Goal: Transaction & Acquisition: Purchase product/service

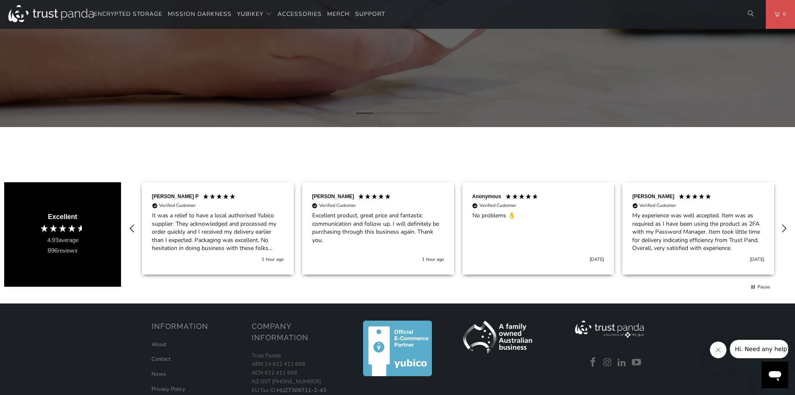
scroll to position [125, 0]
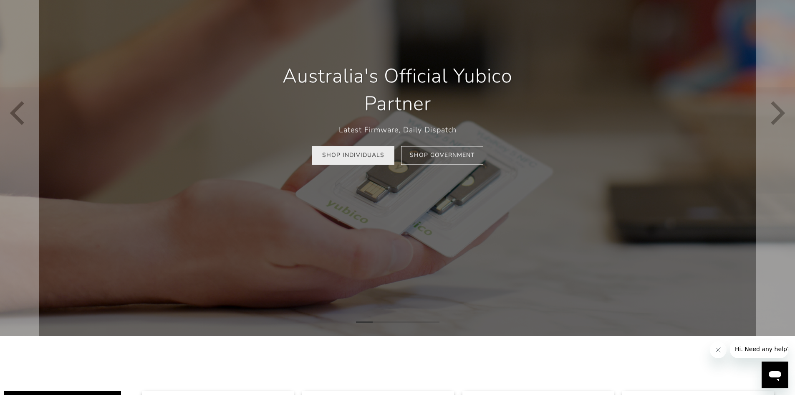
click at [337, 161] on link "Shop Individuals" at bounding box center [353, 155] width 82 height 19
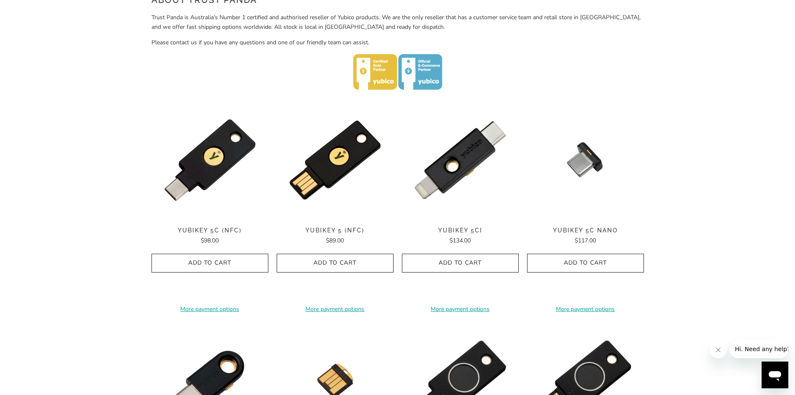
scroll to position [376, 0]
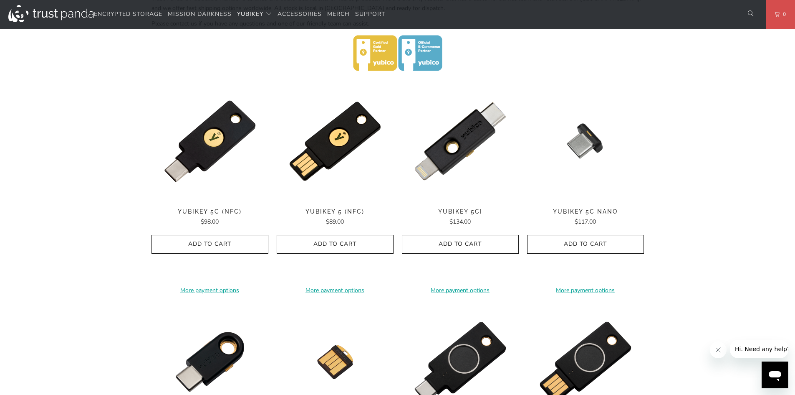
click at [743, 180] on div "Home / [PERSON_NAME] for Businesses and Professionals YubiKey 5 Series Multi-pr…" at bounding box center [397, 223] width 795 height 1070
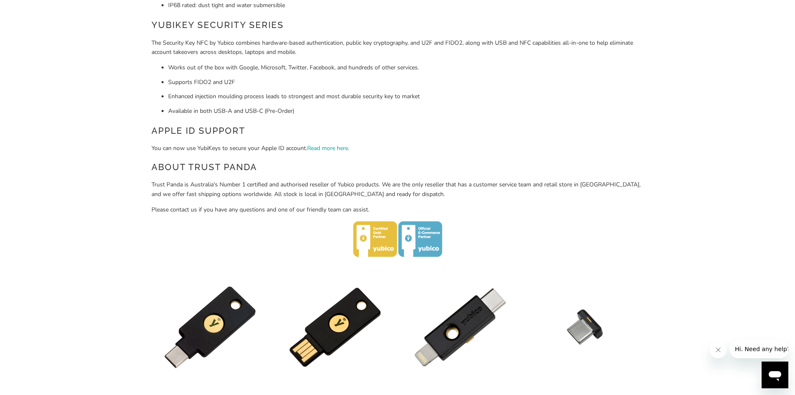
scroll to position [315, 0]
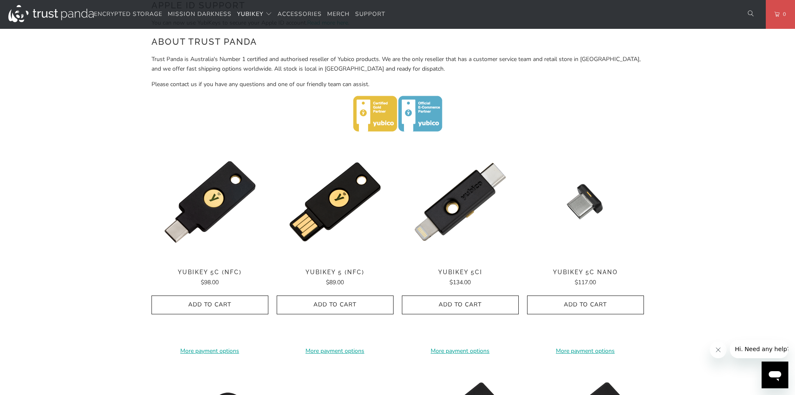
click at [37, 215] on div "Home / [PERSON_NAME] for Businesses and Professionals YubiKey 5 Series Multi-pr…" at bounding box center [397, 283] width 795 height 1070
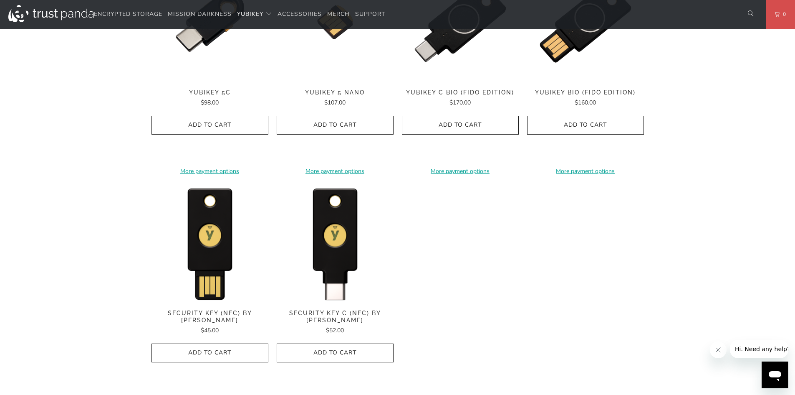
scroll to position [608, 0]
